Goal: Transaction & Acquisition: Purchase product/service

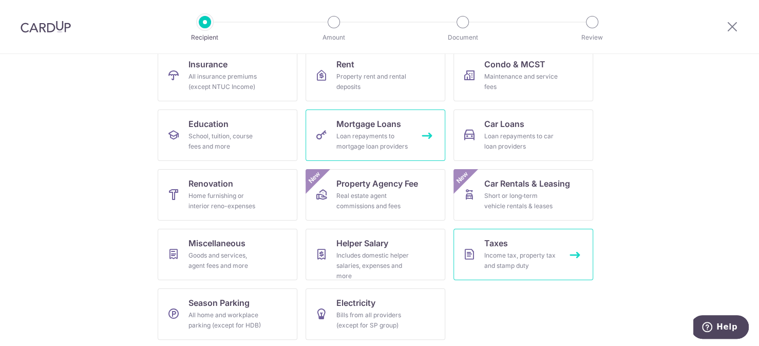
scroll to position [113, 0]
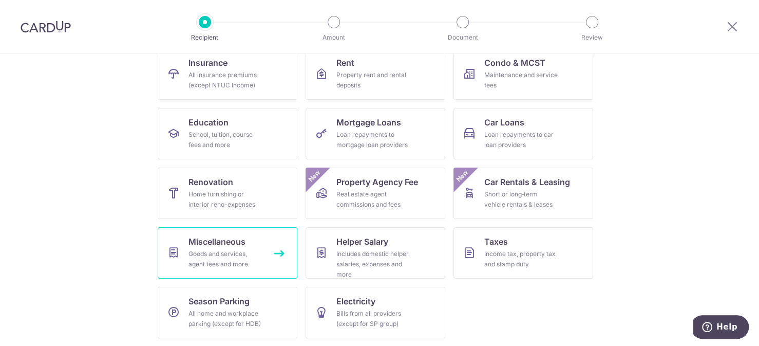
click at [242, 261] on div "Goods and services, agent fees and more" at bounding box center [225, 258] width 74 height 21
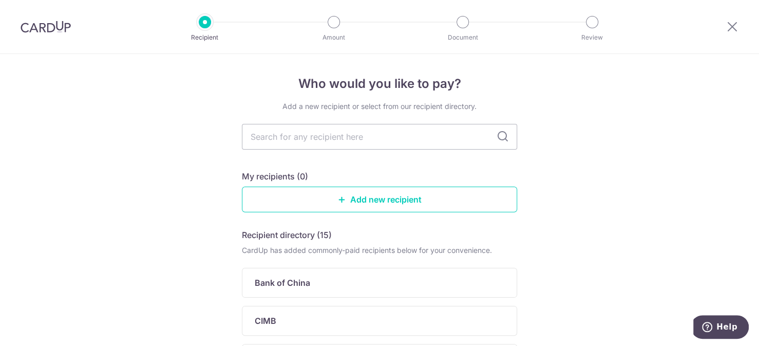
scroll to position [154, 0]
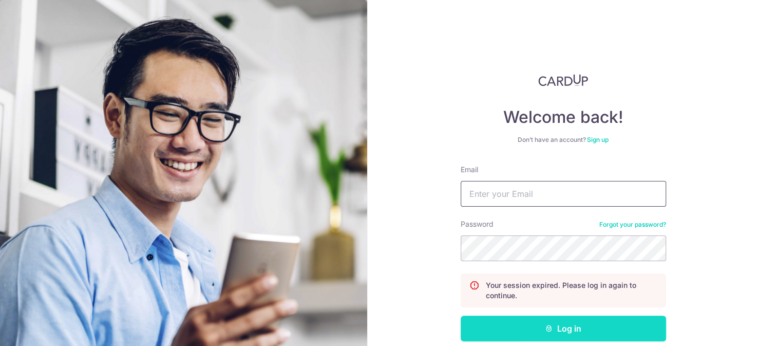
type input "Edmundtan23@gmail.com"
click at [556, 328] on button "Log in" at bounding box center [563, 328] width 205 height 26
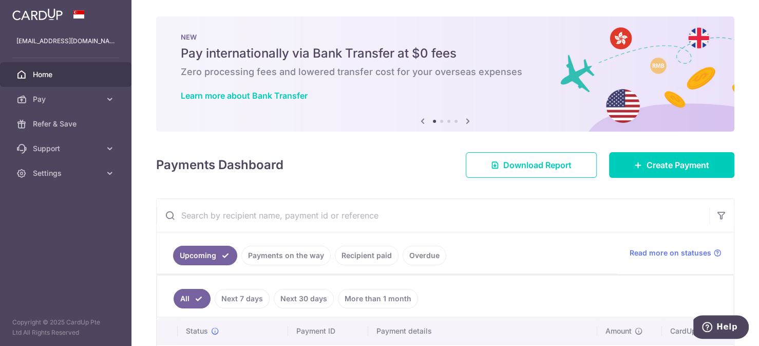
click at [29, 74] on link "Home" at bounding box center [65, 74] width 131 height 25
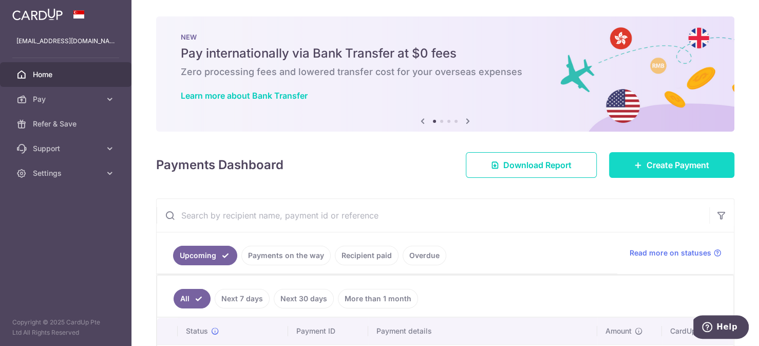
click at [671, 162] on span "Create Payment" at bounding box center [677, 165] width 63 height 12
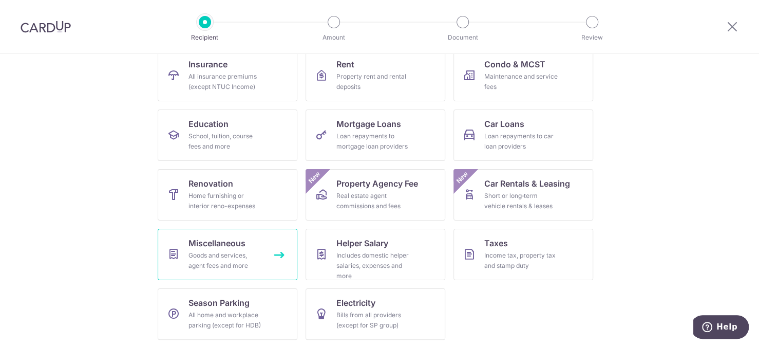
scroll to position [113, 0]
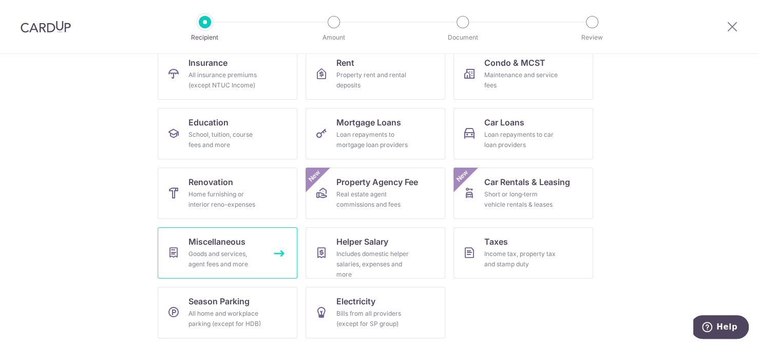
click at [211, 259] on div "Goods and services, agent fees and more" at bounding box center [225, 258] width 74 height 21
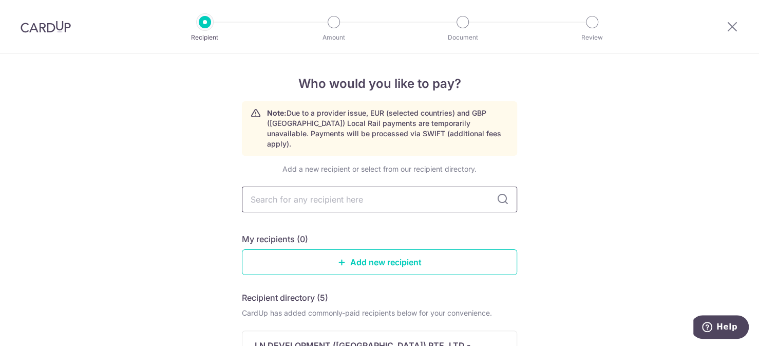
click at [445, 190] on input "text" at bounding box center [379, 199] width 275 height 26
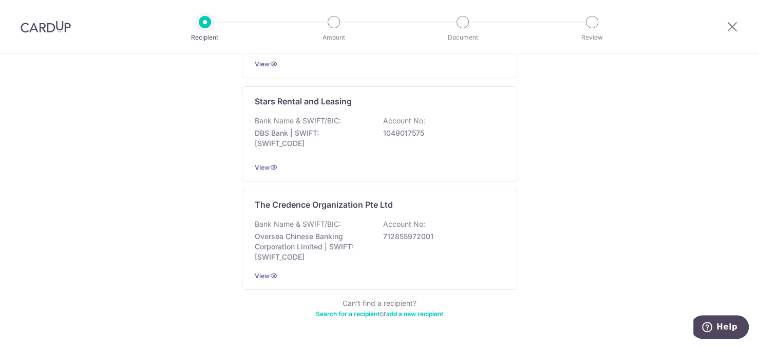
scroll to position [576, 0]
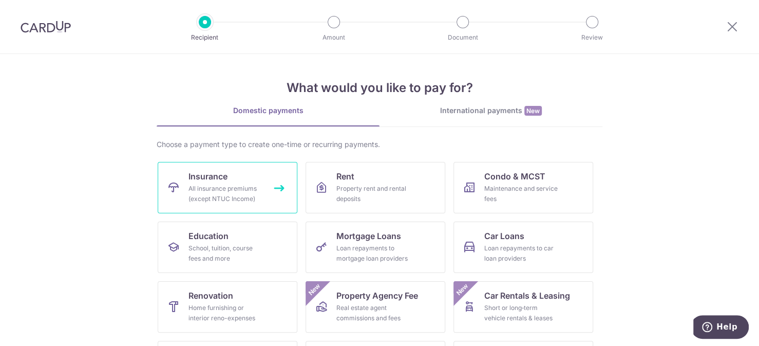
click at [238, 192] on div "All insurance premiums (except NTUC Income)" at bounding box center [225, 193] width 74 height 21
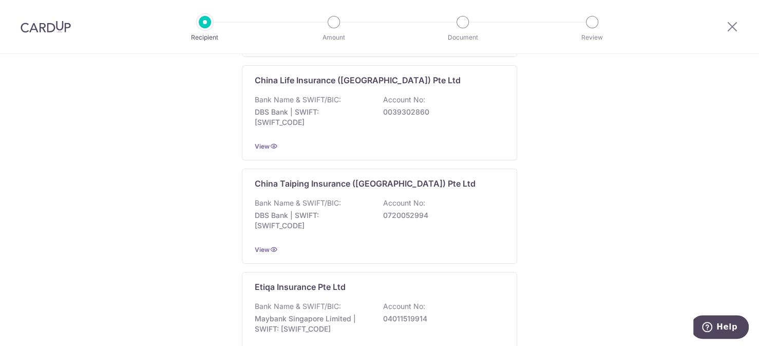
scroll to position [411, 0]
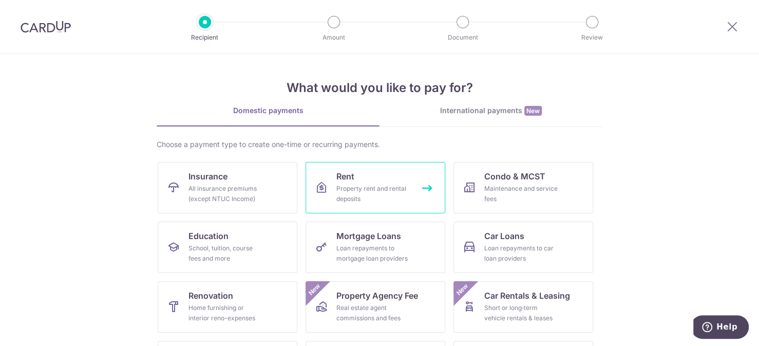
click at [355, 189] on div "Property rent and rental deposits" at bounding box center [373, 193] width 74 height 21
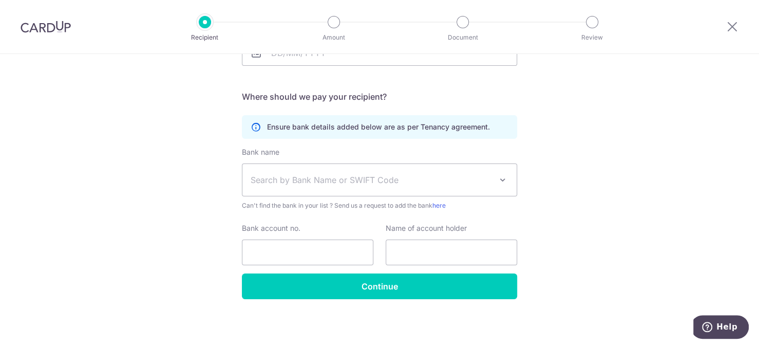
scroll to position [196, 0]
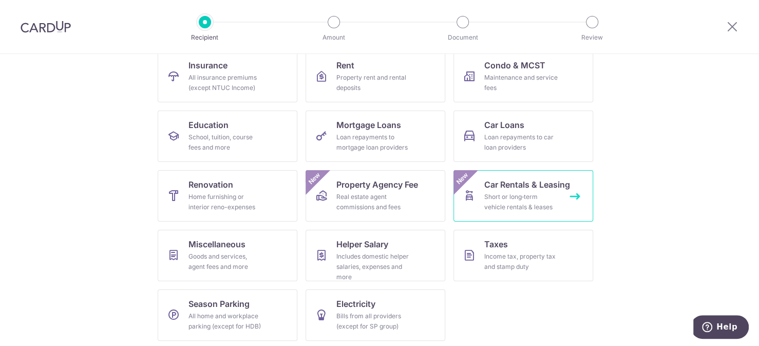
scroll to position [113, 0]
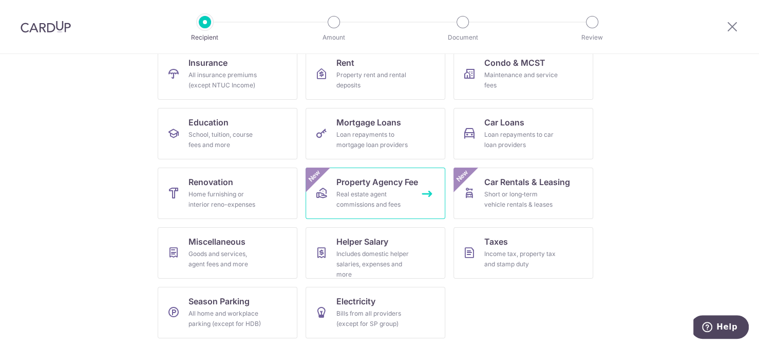
click at [354, 185] on span "Property Agency Fee" at bounding box center [377, 182] width 82 height 12
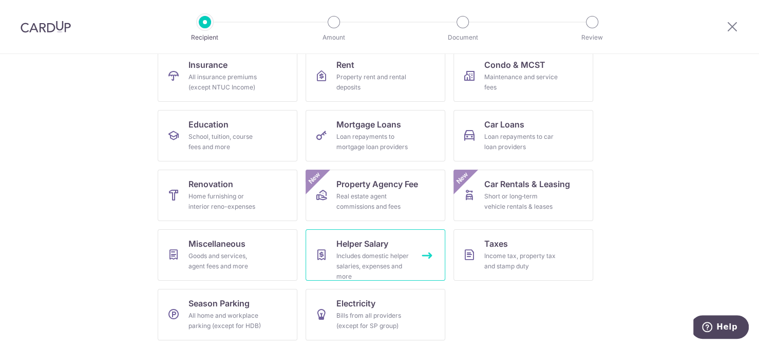
scroll to position [113, 0]
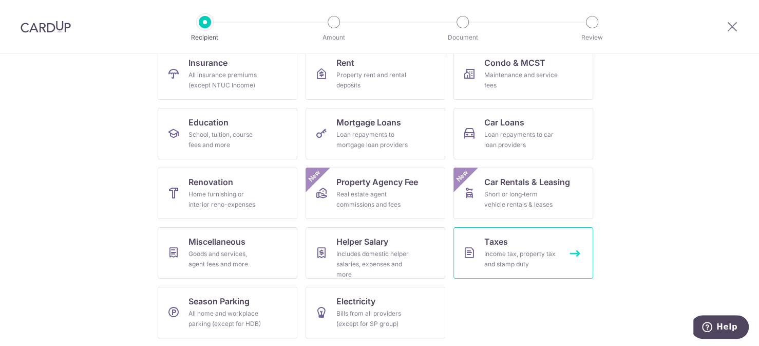
click at [516, 242] on link "Taxes Income tax, property tax and stamp duty" at bounding box center [523, 252] width 140 height 51
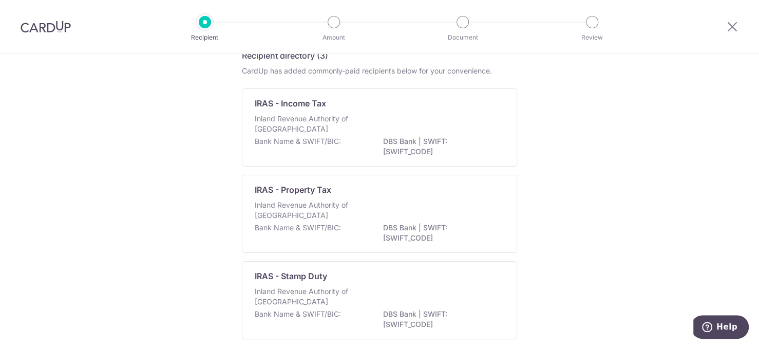
scroll to position [101, 0]
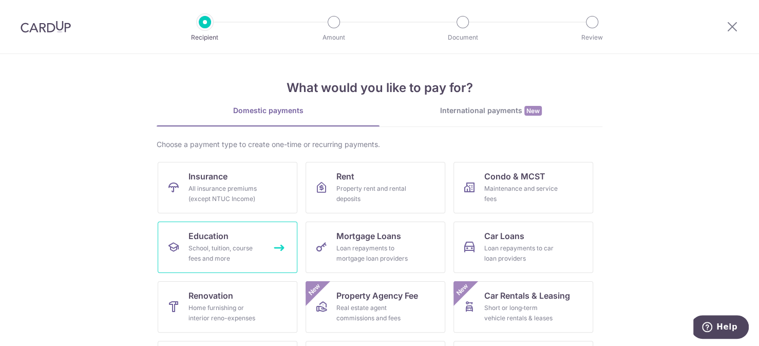
click at [244, 244] on div "School, tuition, course fees and more" at bounding box center [225, 253] width 74 height 21
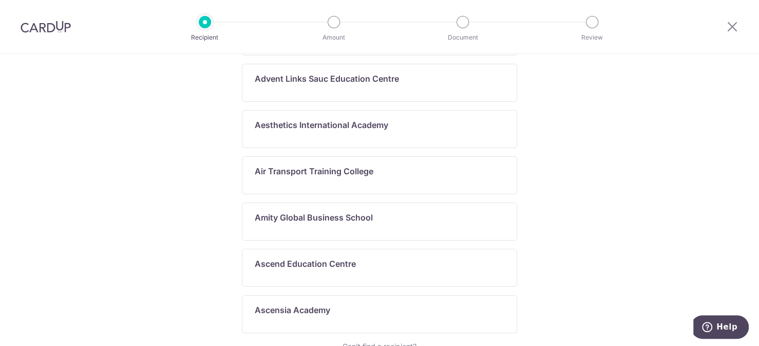
scroll to position [593, 0]
